Goal: Navigation & Orientation: Understand site structure

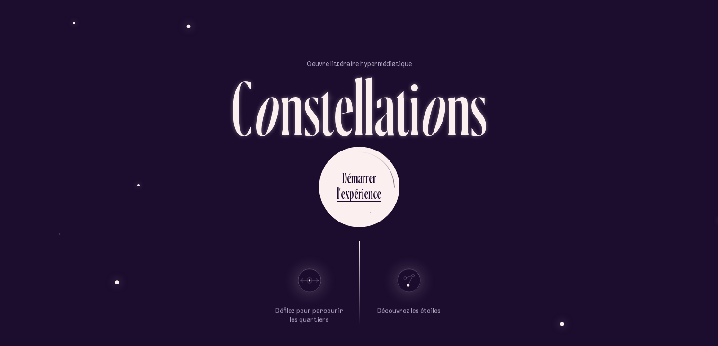
click at [385, 185] on ul "D é m a r r e r l ’ e x p é r i e n c e" at bounding box center [359, 187] width 80 height 80
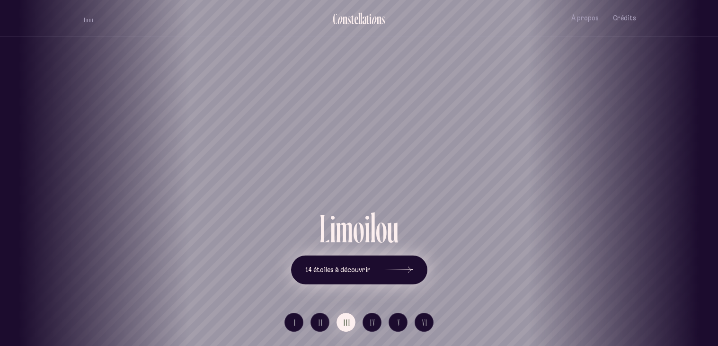
click at [404, 271] on icon at bounding box center [399, 269] width 28 height 71
click at [87, 20] on span "volume audio" at bounding box center [87, 19] width 1 height 5
click at [367, 26] on div "t" at bounding box center [367, 19] width 3 height 16
click at [370, 22] on div "i" at bounding box center [370, 19] width 2 height 16
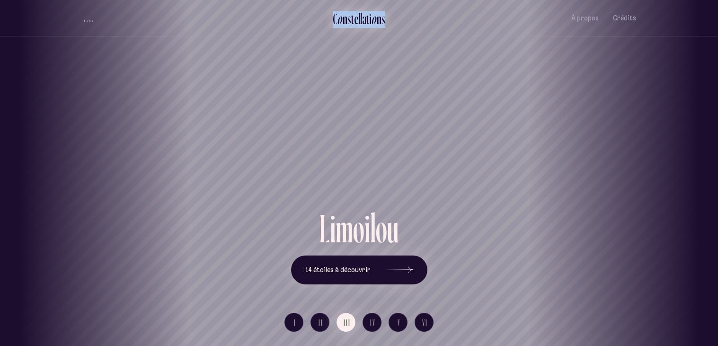
click at [370, 22] on div "i" at bounding box center [370, 19] width 2 height 16
click at [369, 24] on div "i" at bounding box center [370, 19] width 2 height 16
click at [596, 24] on button "À propos" at bounding box center [584, 18] width 27 height 22
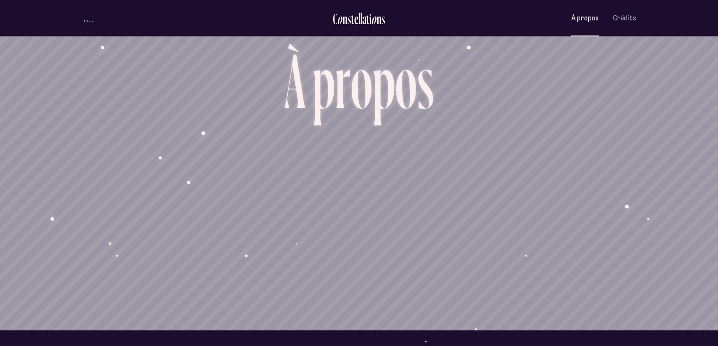
scroll to position [12, 0]
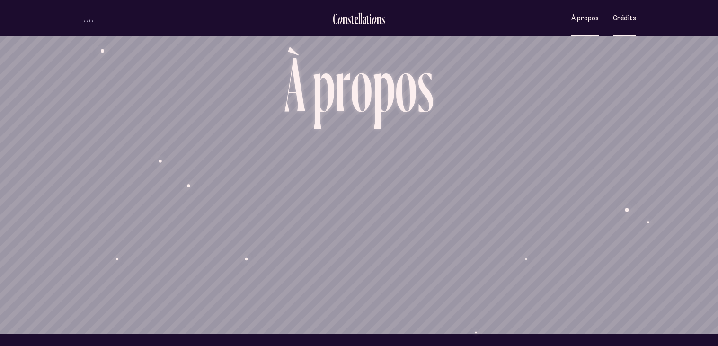
click at [633, 17] on span "Crédits" at bounding box center [624, 18] width 23 height 8
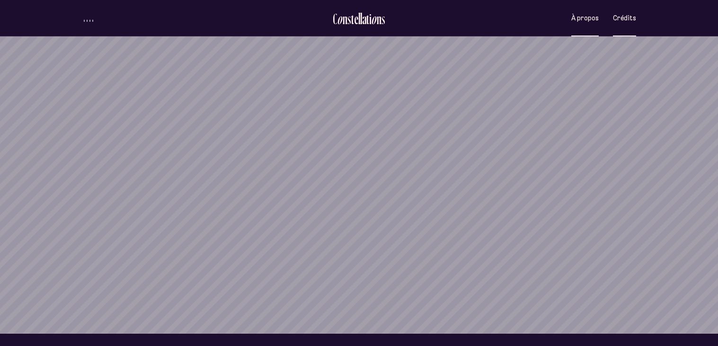
scroll to position [0, 0]
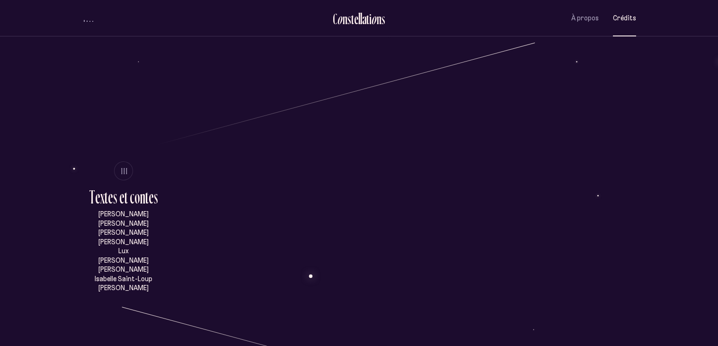
scroll to position [364, 0]
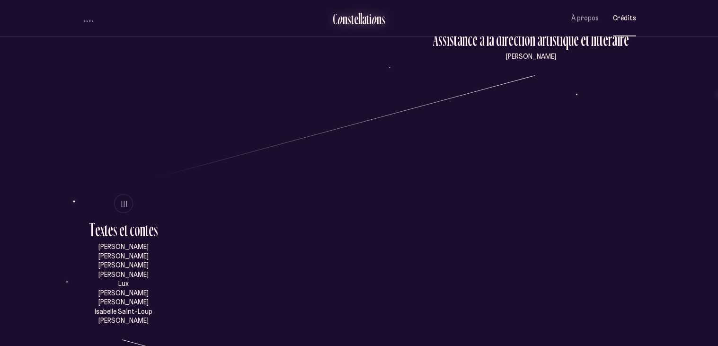
click at [355, 16] on div "e" at bounding box center [356, 19] width 4 height 16
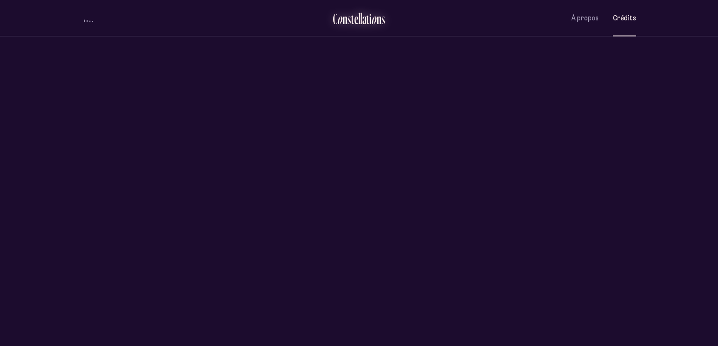
scroll to position [0, 0]
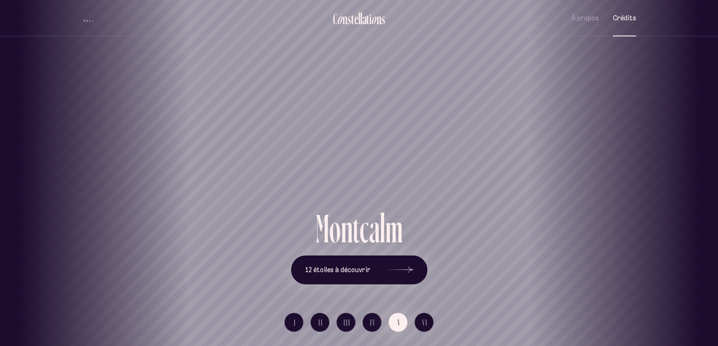
click at [617, 22] on button "Crédits" at bounding box center [624, 18] width 23 height 22
